Goal: Subscribe to service/newsletter

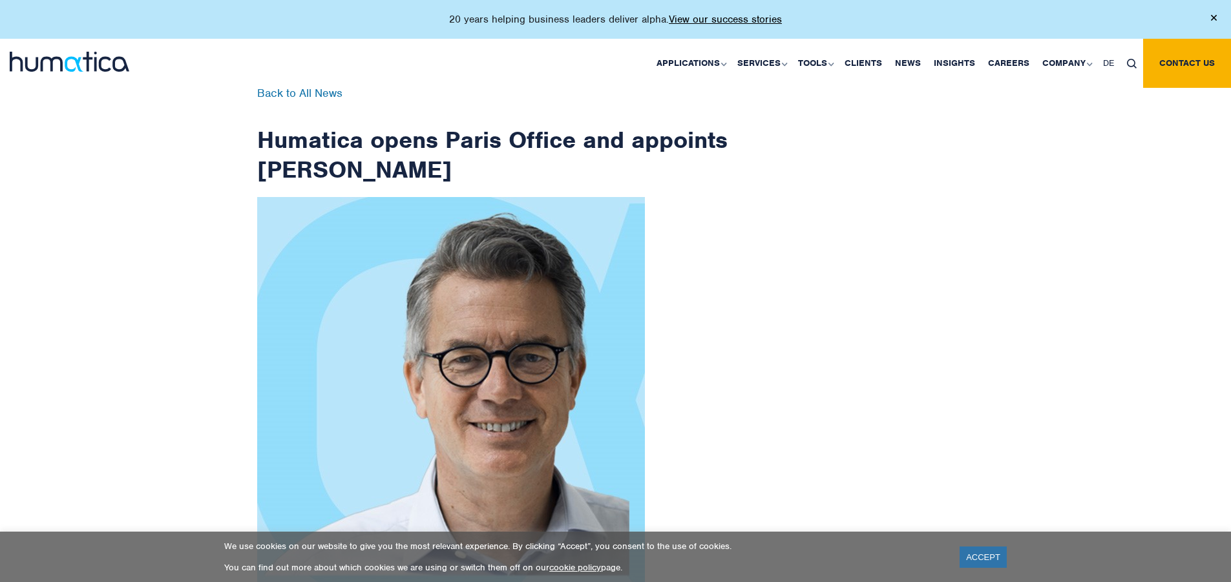
scroll to position [2061, 0]
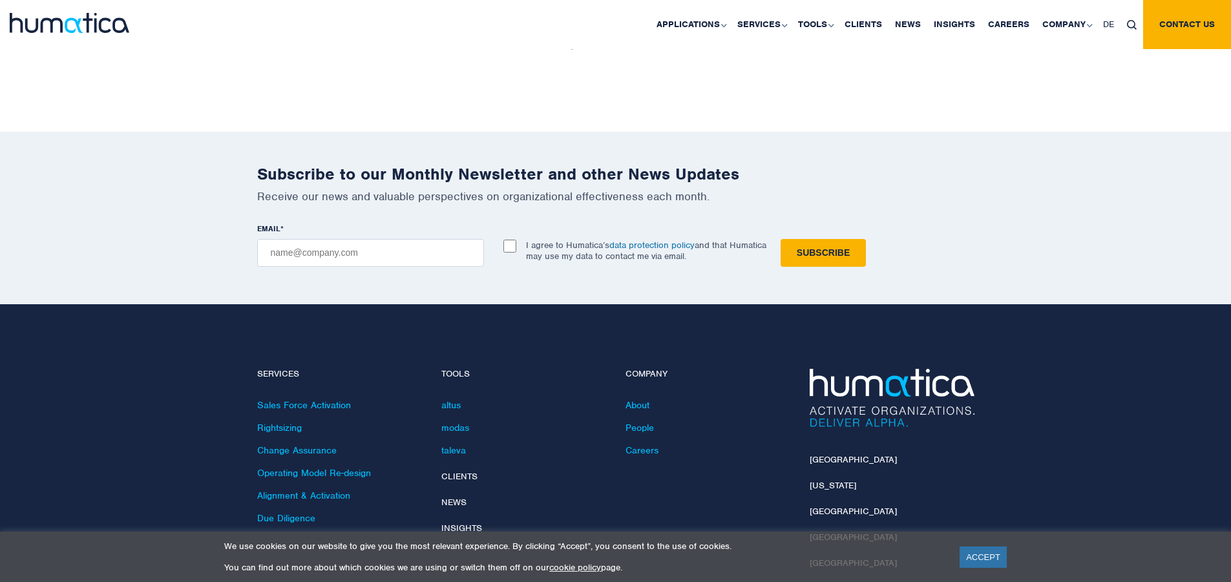
checkbox input "true"
type input "[EMAIL_ADDRESS][DOMAIN_NAME]"
click at [780, 239] on input "Subscribe" at bounding box center [822, 253] width 85 height 28
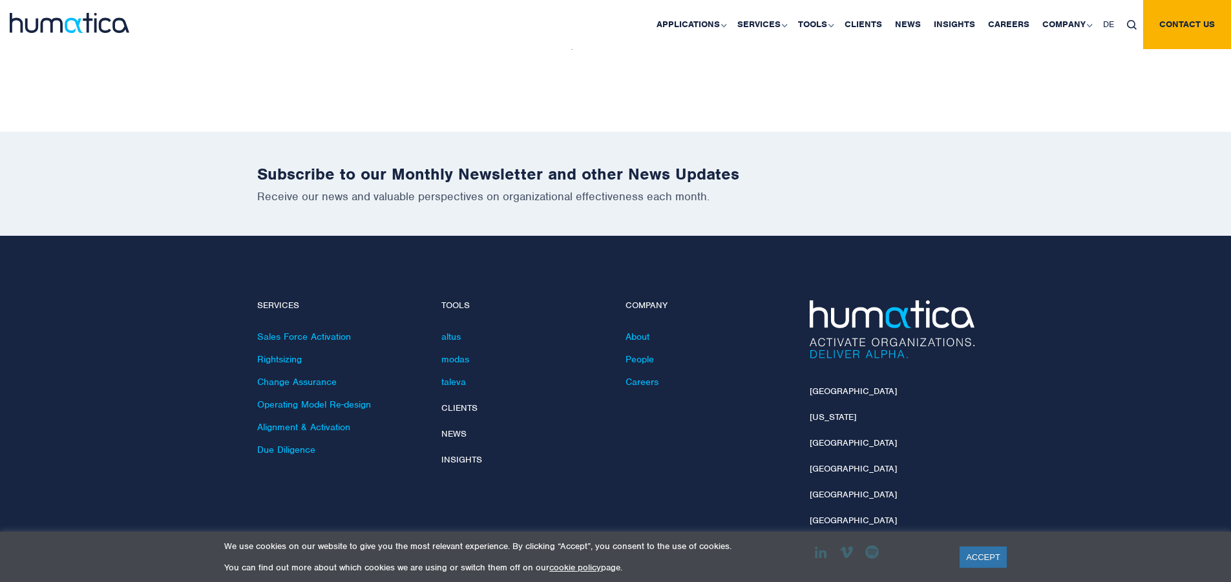
scroll to position [2003, 0]
